Goal: Information Seeking & Learning: Learn about a topic

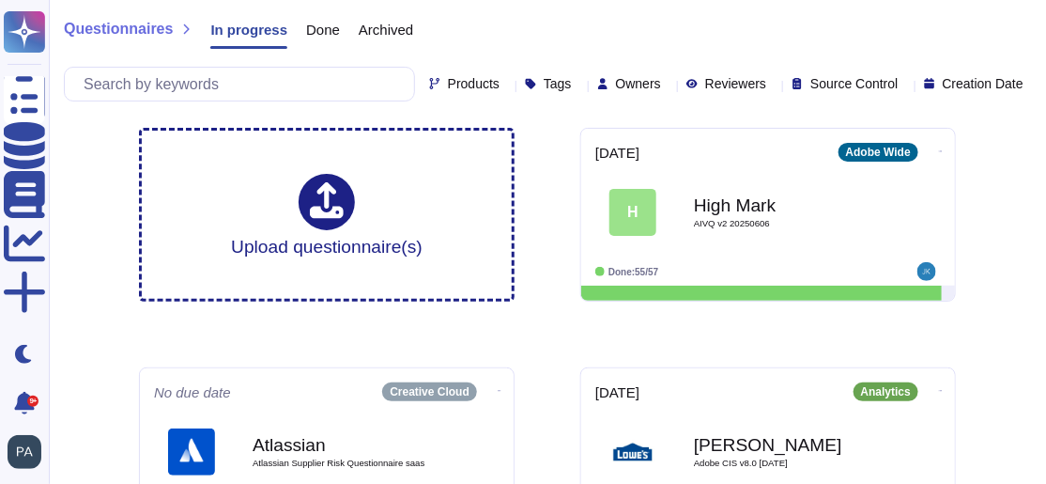
click at [668, 85] on icon at bounding box center [668, 85] width 0 height 0
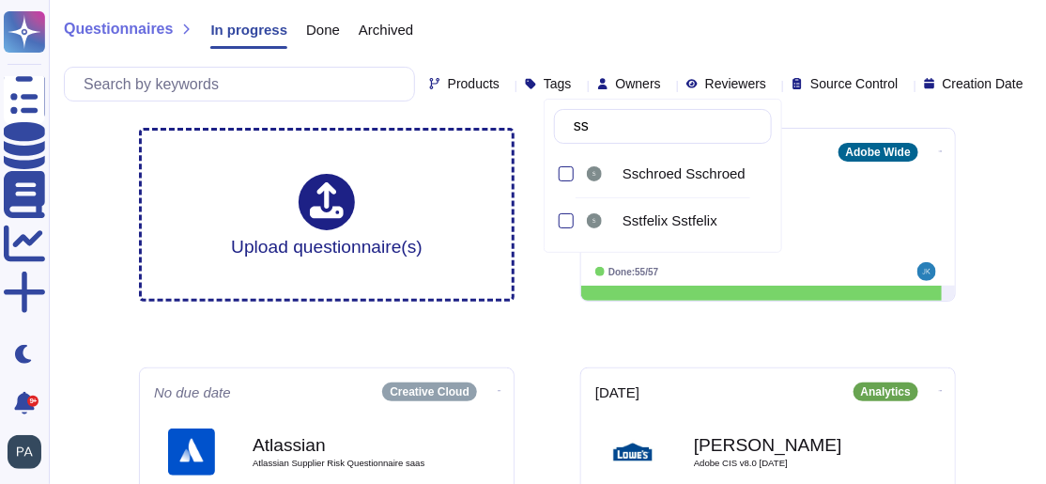
type input "s"
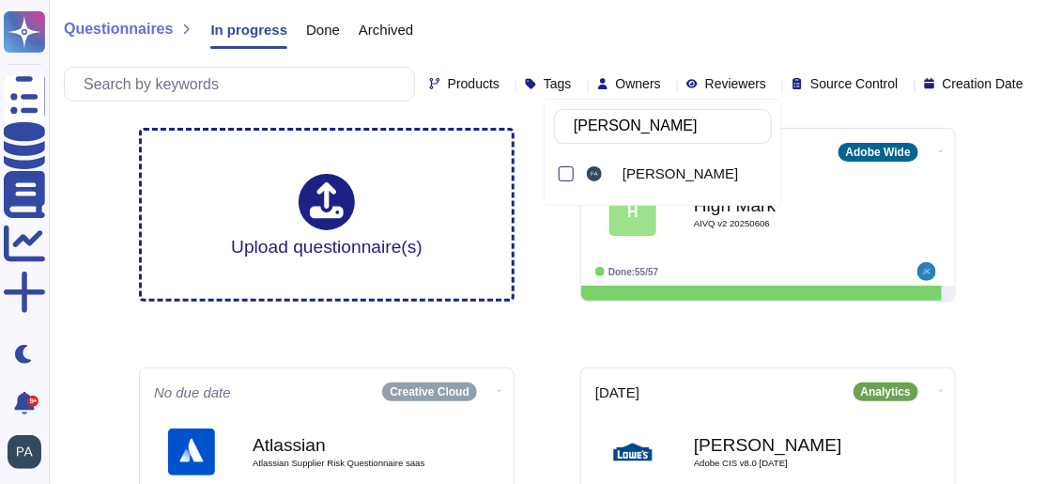
type input "[PERSON_NAME]"
click at [570, 174] on div at bounding box center [566, 173] width 15 height 15
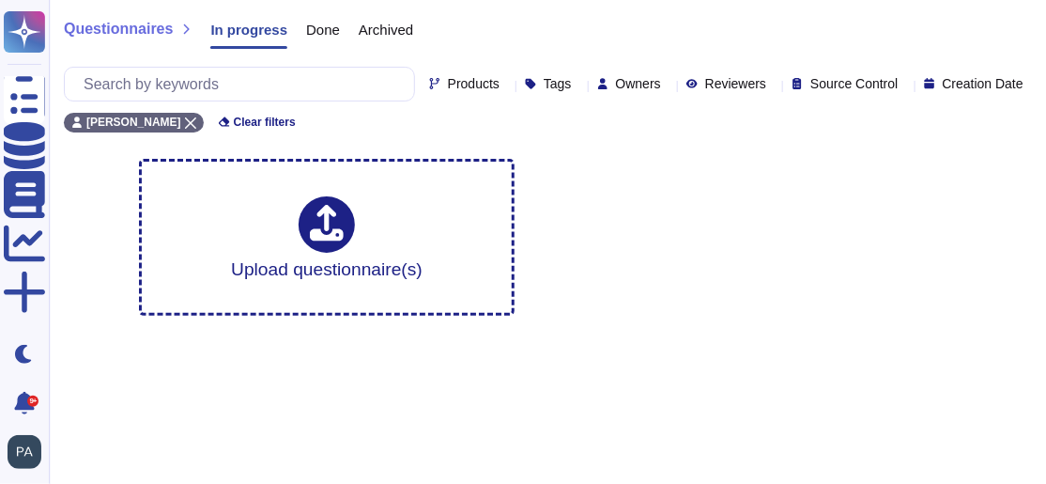
click at [709, 85] on icon at bounding box center [774, 85] width 0 height 0
type input "[PERSON_NAME]"
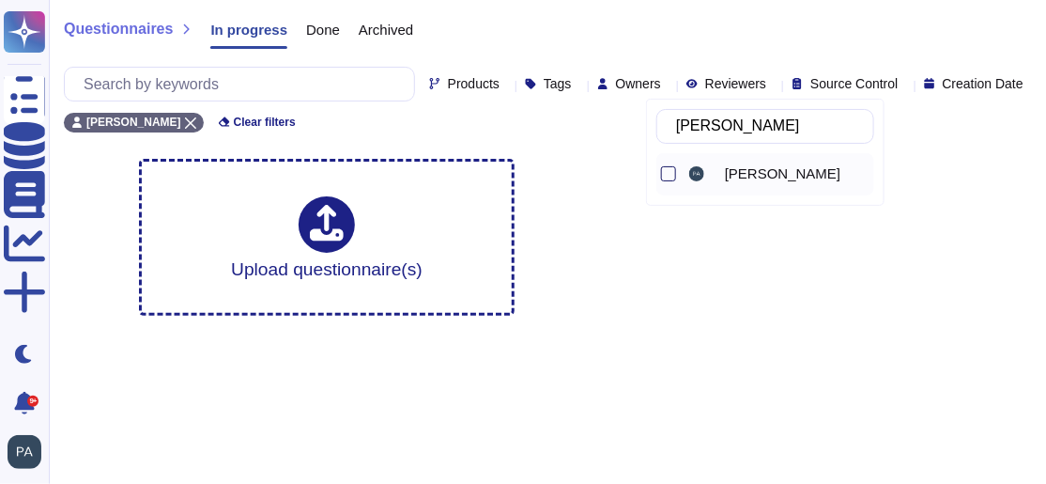
click at [677, 169] on div "[PERSON_NAME]" at bounding box center [765, 174] width 218 height 42
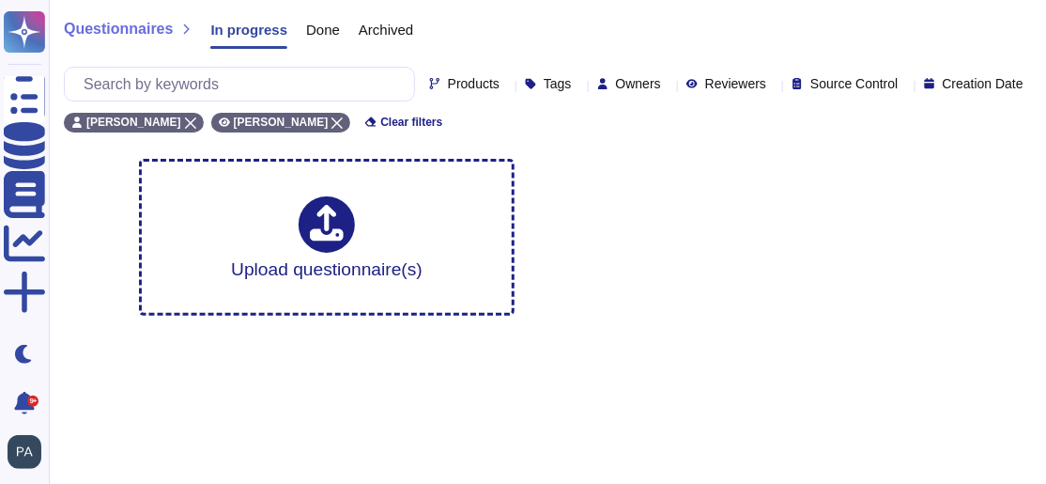
click at [709, 228] on div "Upload questionnaire(s)" at bounding box center [547, 237] width 847 height 187
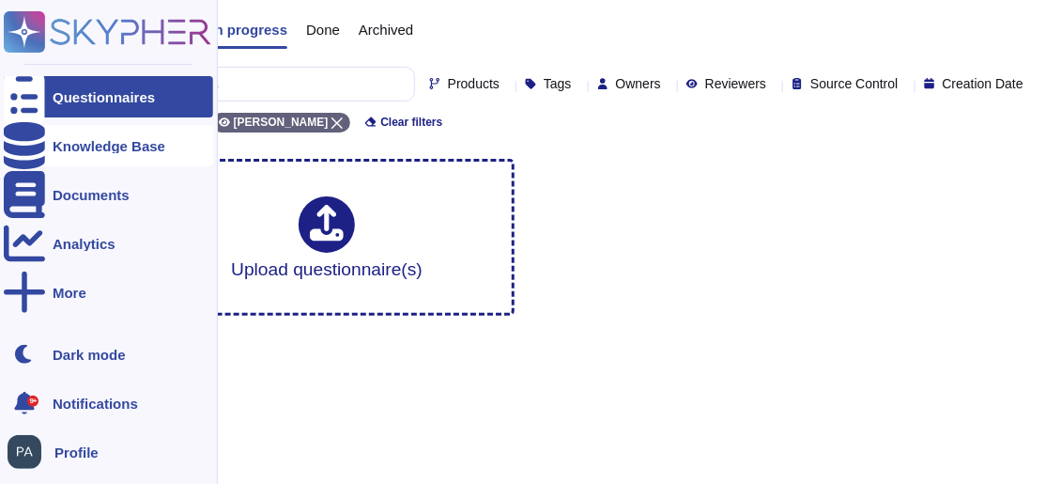
click at [47, 143] on div "Knowledge Base" at bounding box center [108, 145] width 209 height 41
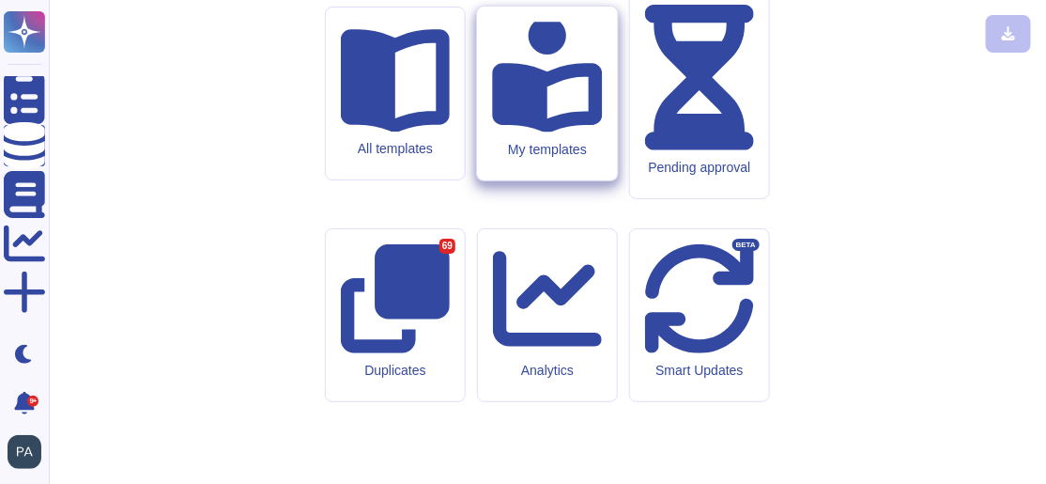
click at [536, 133] on icon at bounding box center [547, 75] width 110 height 116
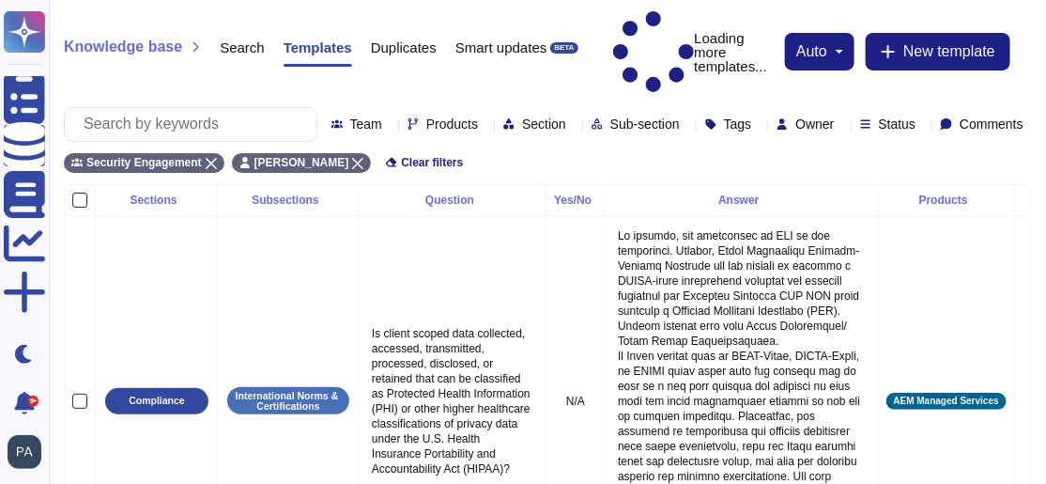
click at [709, 125] on icon at bounding box center [842, 125] width 0 height 0
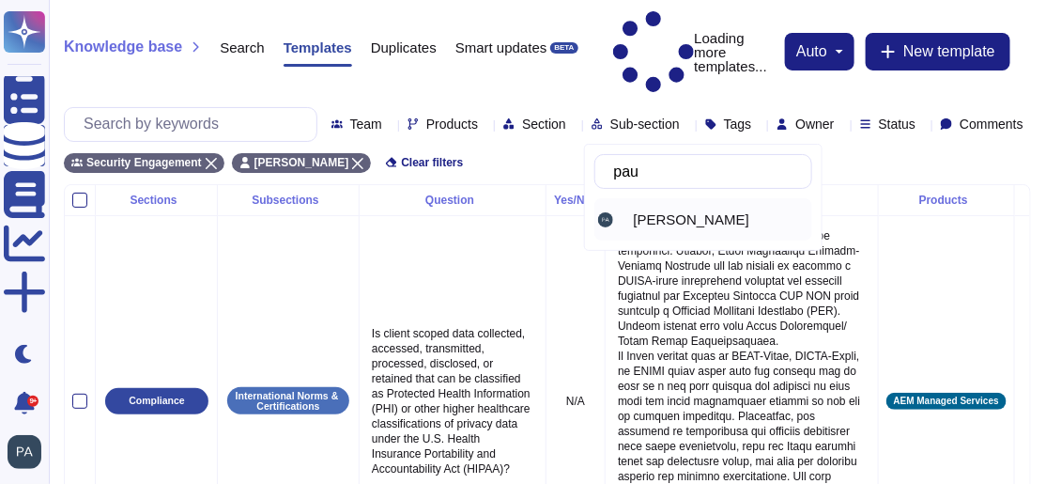
type input "[PERSON_NAME]"
click at [657, 220] on span "[PERSON_NAME]" at bounding box center [691, 219] width 115 height 17
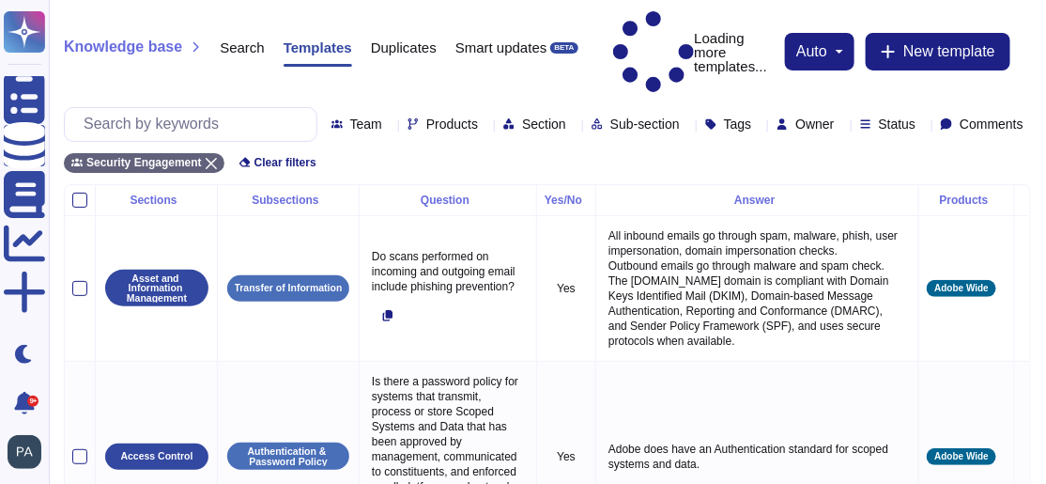
click at [709, 125] on icon at bounding box center [923, 125] width 0 height 0
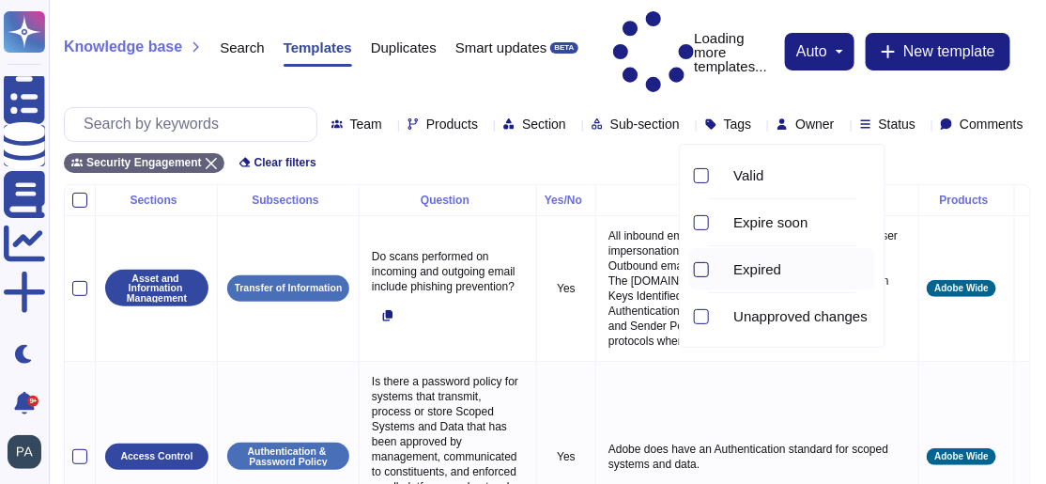
click at [702, 269] on div at bounding box center [701, 269] width 15 height 15
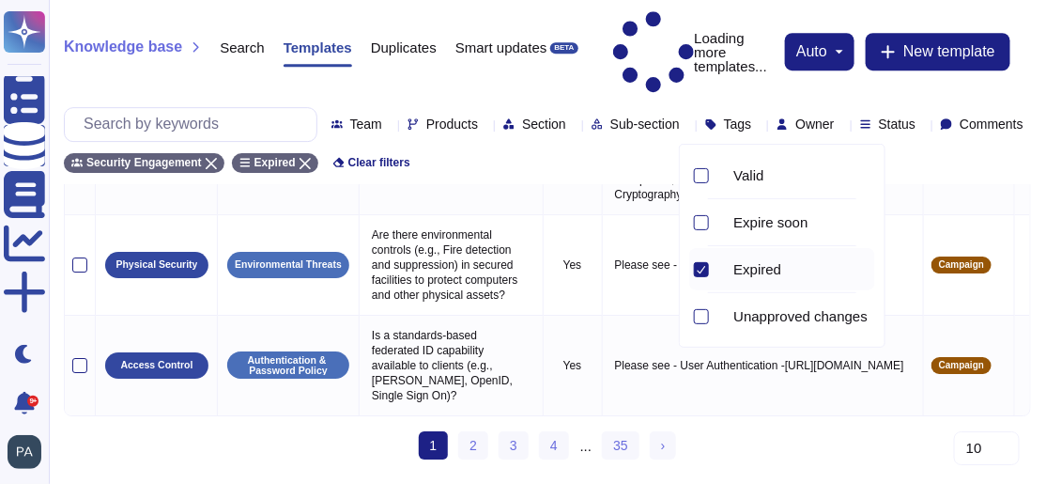
scroll to position [1903, 0]
click at [664, 354] on span "›" at bounding box center [663, 444] width 5 height 15
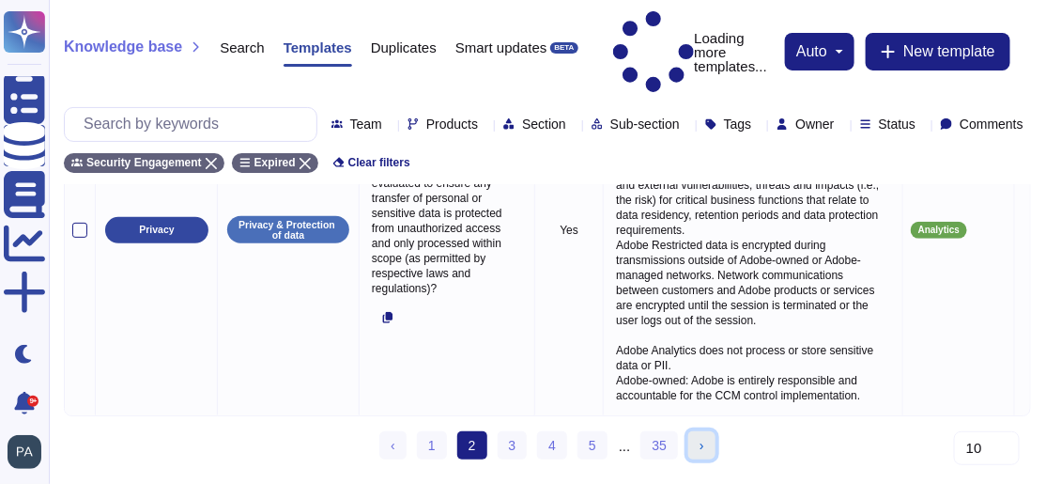
scroll to position [2541, 0]
click at [591, 354] on link "5" at bounding box center [592, 445] width 30 height 28
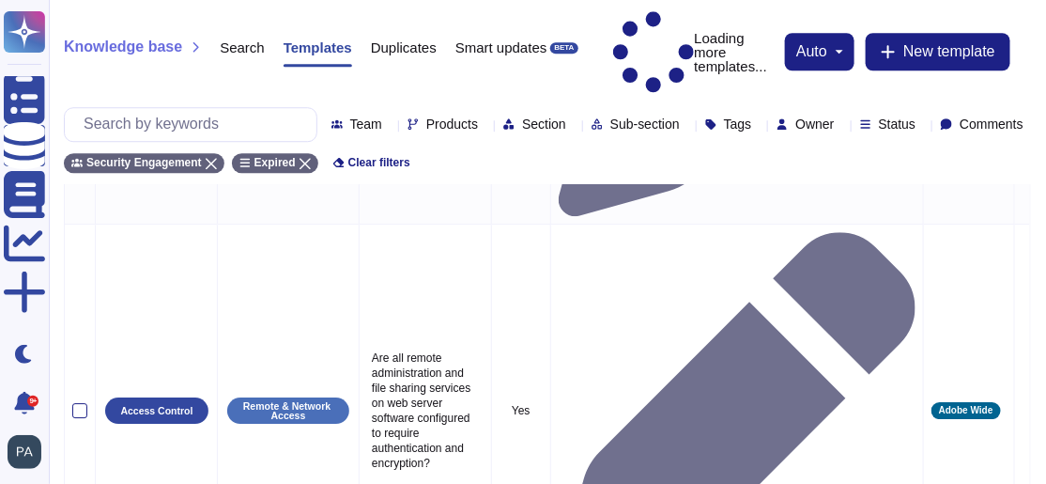
scroll to position [1467, 0]
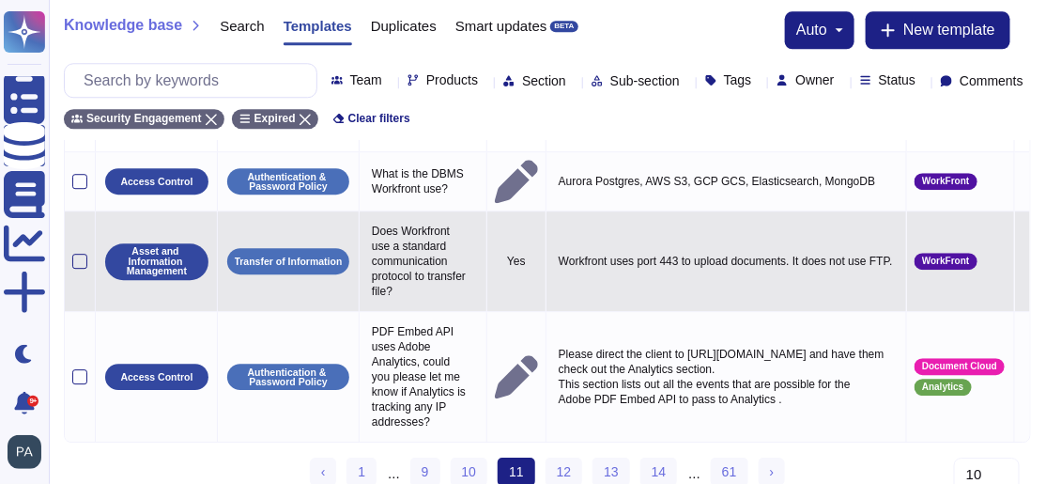
scroll to position [1475, 0]
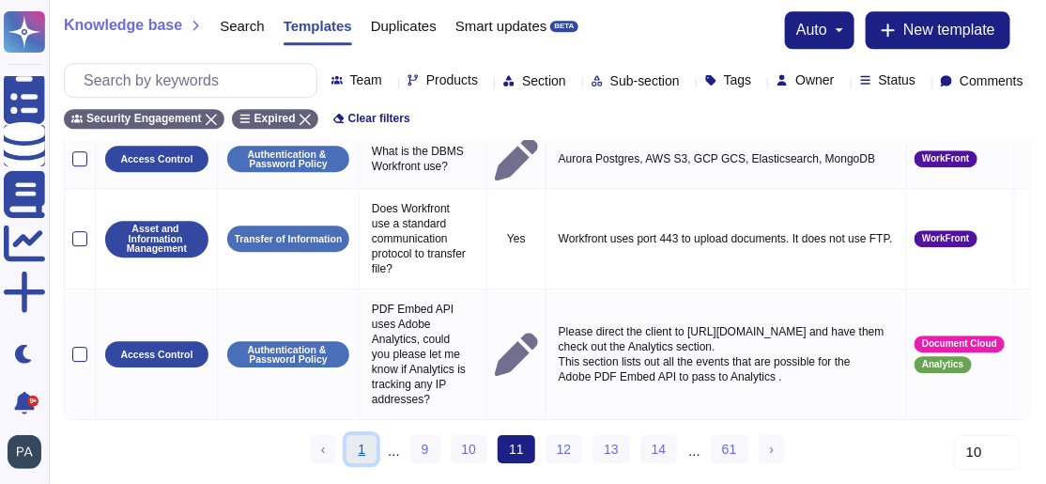
click at [362, 354] on link "1" at bounding box center [361, 449] width 30 height 28
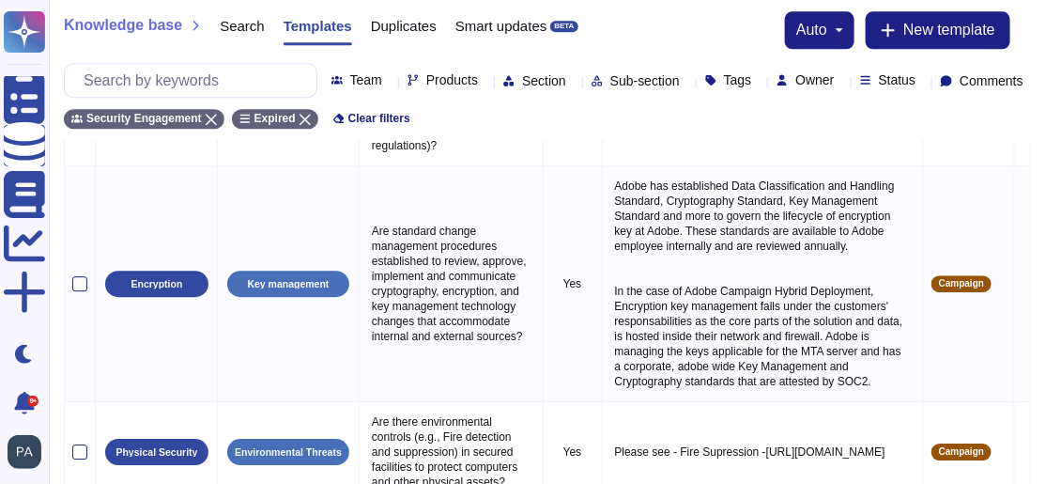
click at [709, 82] on icon at bounding box center [923, 82] width 0 height 0
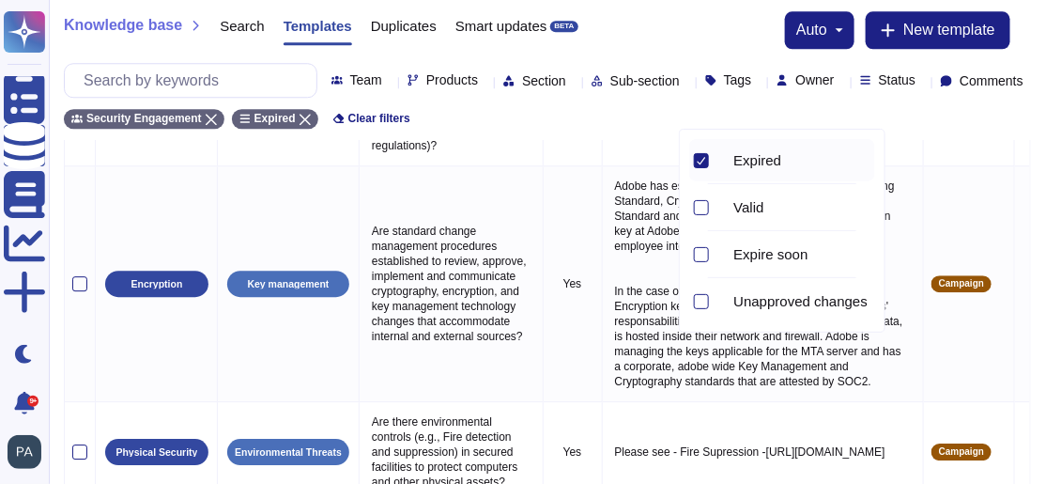
click at [644, 140] on div "Knowledge base Search Templates Duplicates Smart updates BETA auto New template…" at bounding box center [547, 70] width 997 height 140
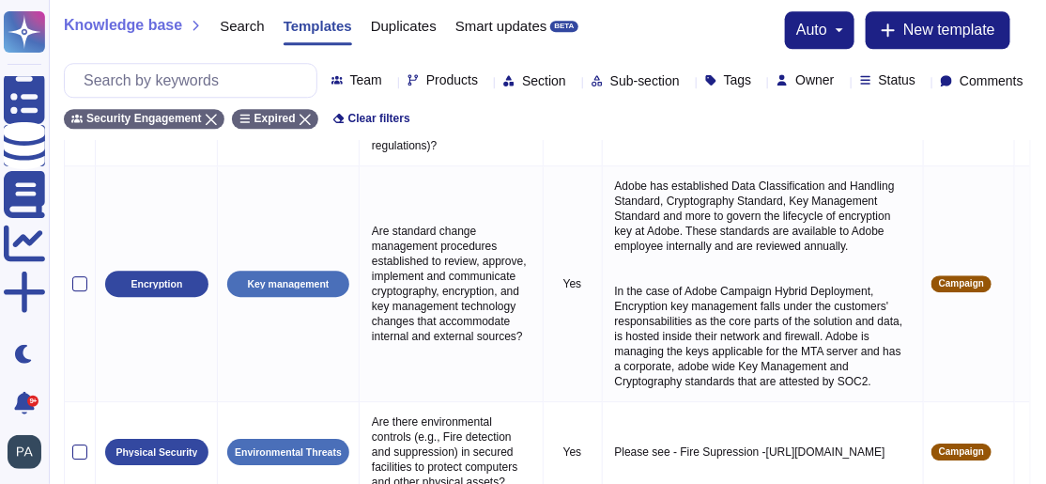
click at [709, 231] on icon at bounding box center [1052, 351] width 421 height 240
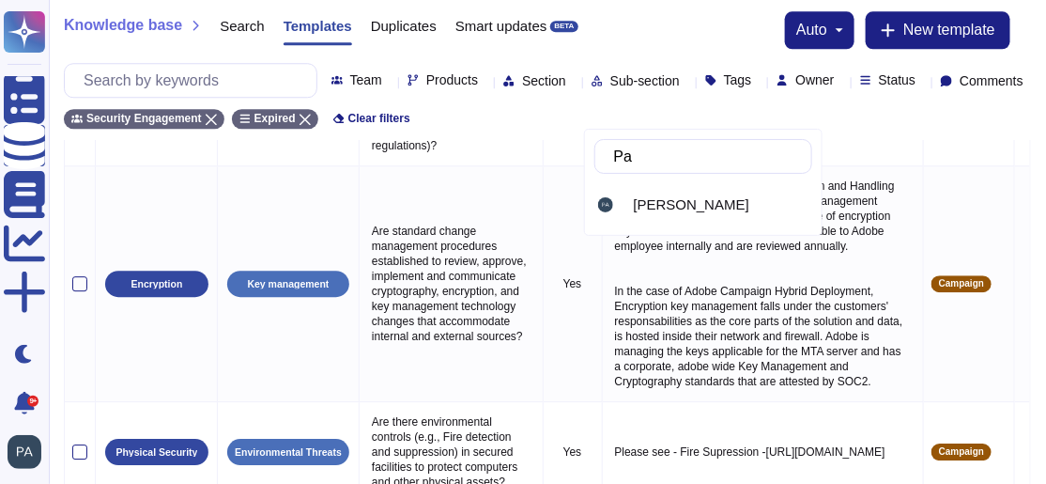
type input "[PERSON_NAME]"
click at [610, 203] on img at bounding box center [605, 204] width 15 height 15
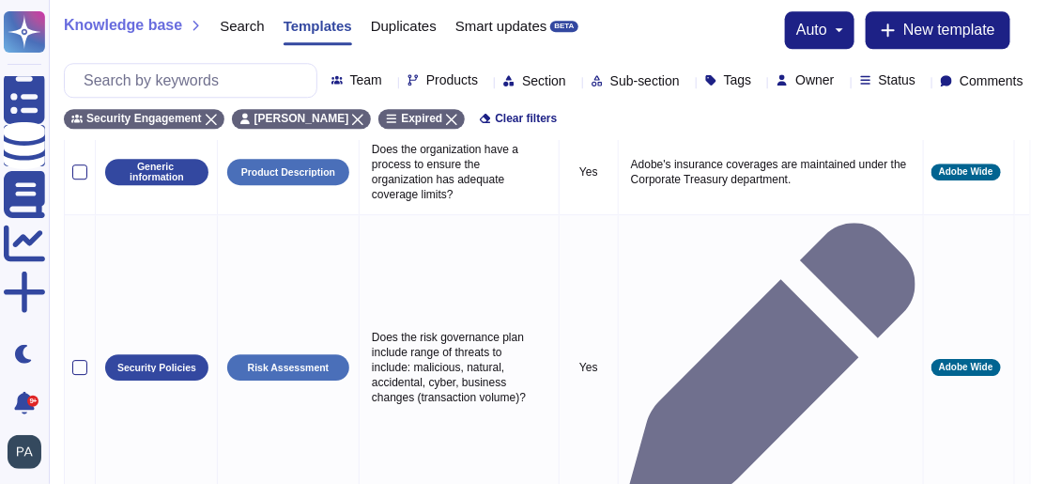
scroll to position [1452, 0]
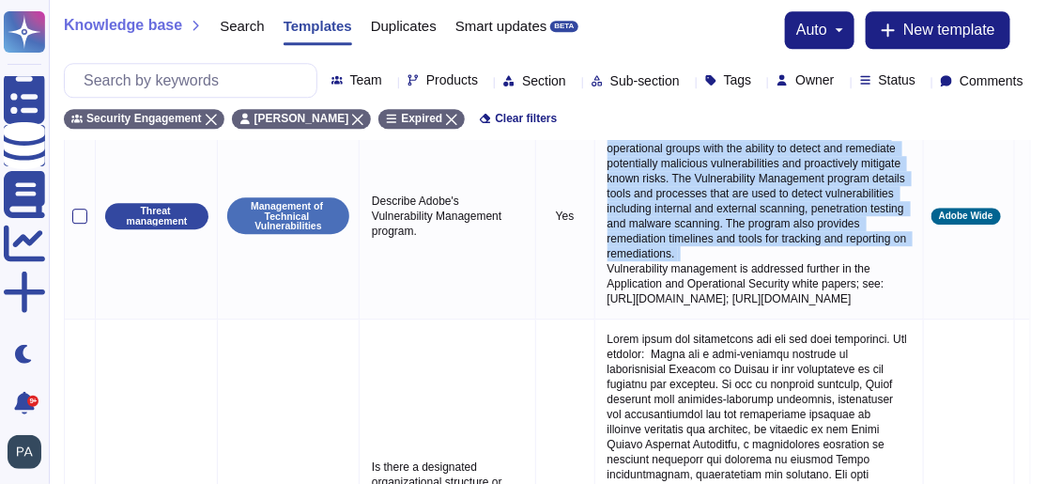
click at [685, 311] on p "The Adobe Vulnerability Management program provides operational groups with the…" at bounding box center [759, 216] width 313 height 190
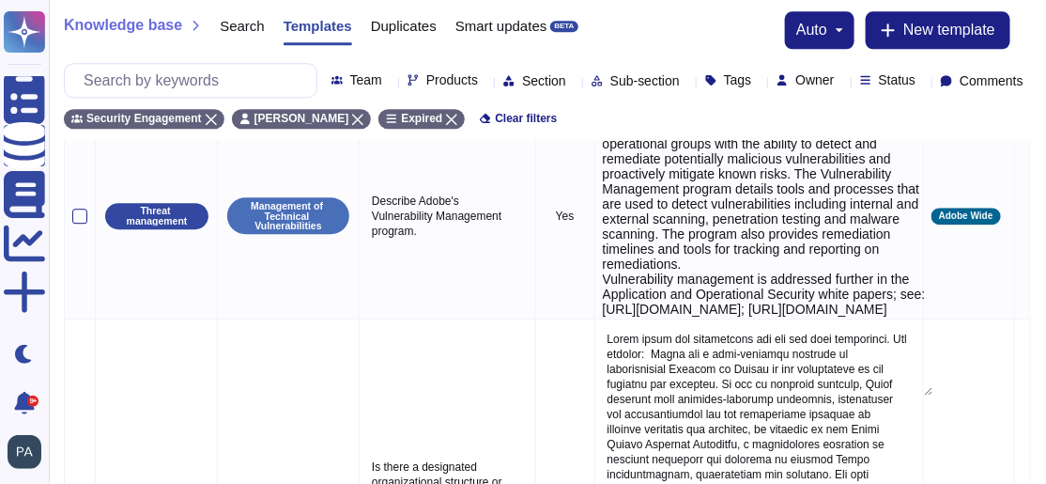
type textarea "The Adobe Vulnerability Management program provides operational groups with the…"
click at [685, 354] on textarea "The Adobe Vulnerability Management program provides operational groups with the…" at bounding box center [768, 258] width 330 height 274
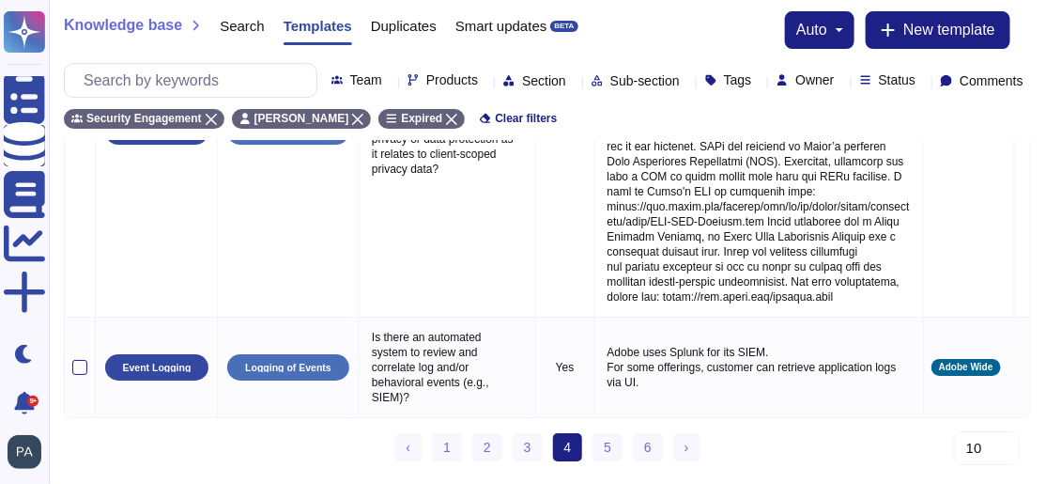
scroll to position [2217, 0]
click at [692, 354] on link "› Next" at bounding box center [686, 447] width 27 height 28
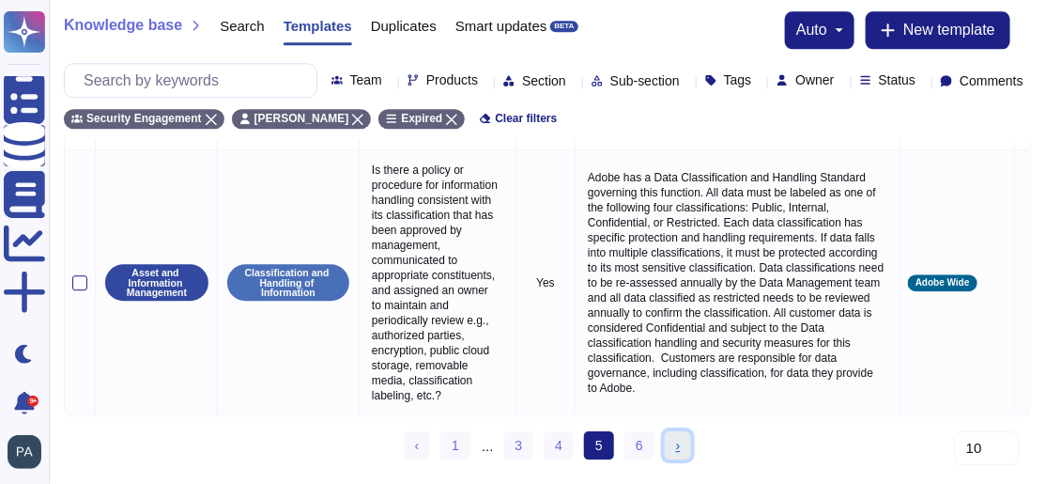
click at [692, 354] on link "› Next" at bounding box center [678, 445] width 27 height 28
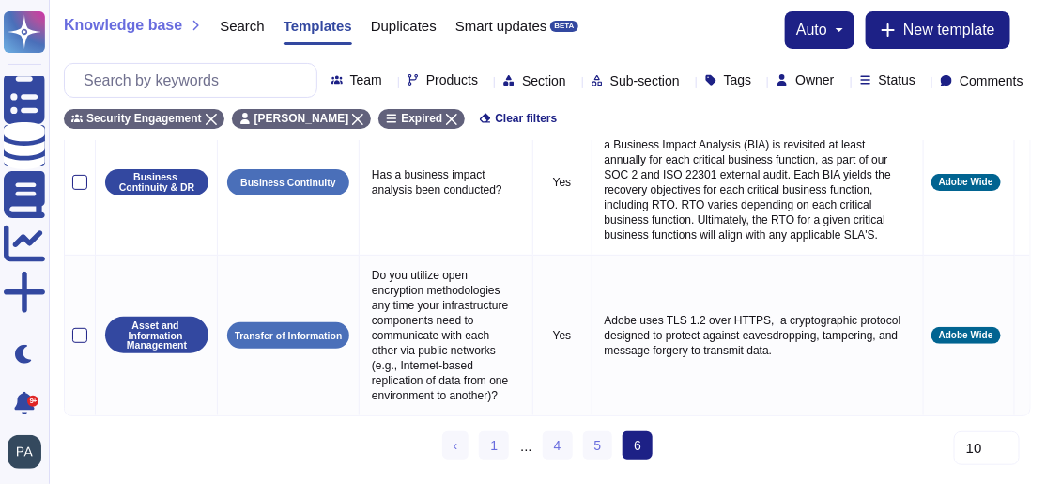
scroll to position [138, 0]
click at [491, 354] on link "1" at bounding box center [494, 445] width 30 height 28
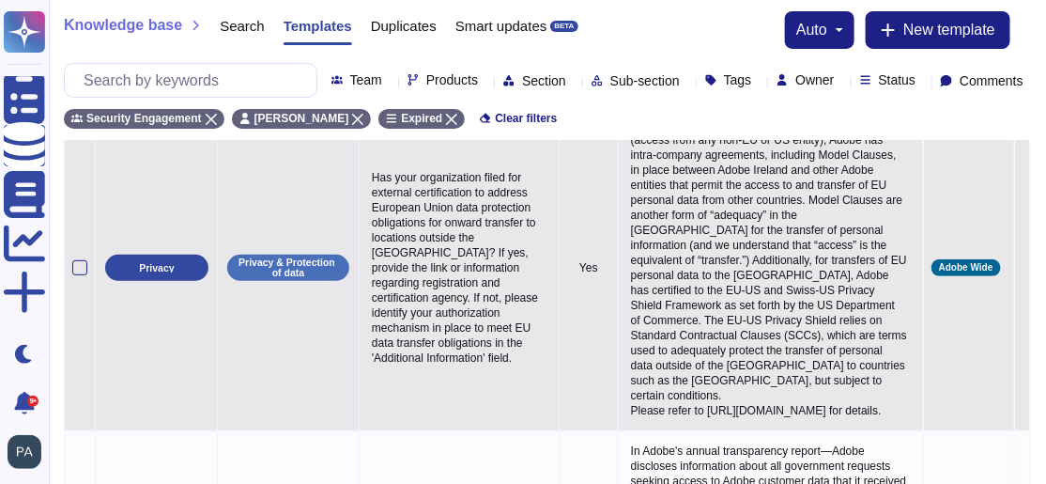
scroll to position [64, 0]
